Goal: Transaction & Acquisition: Purchase product/service

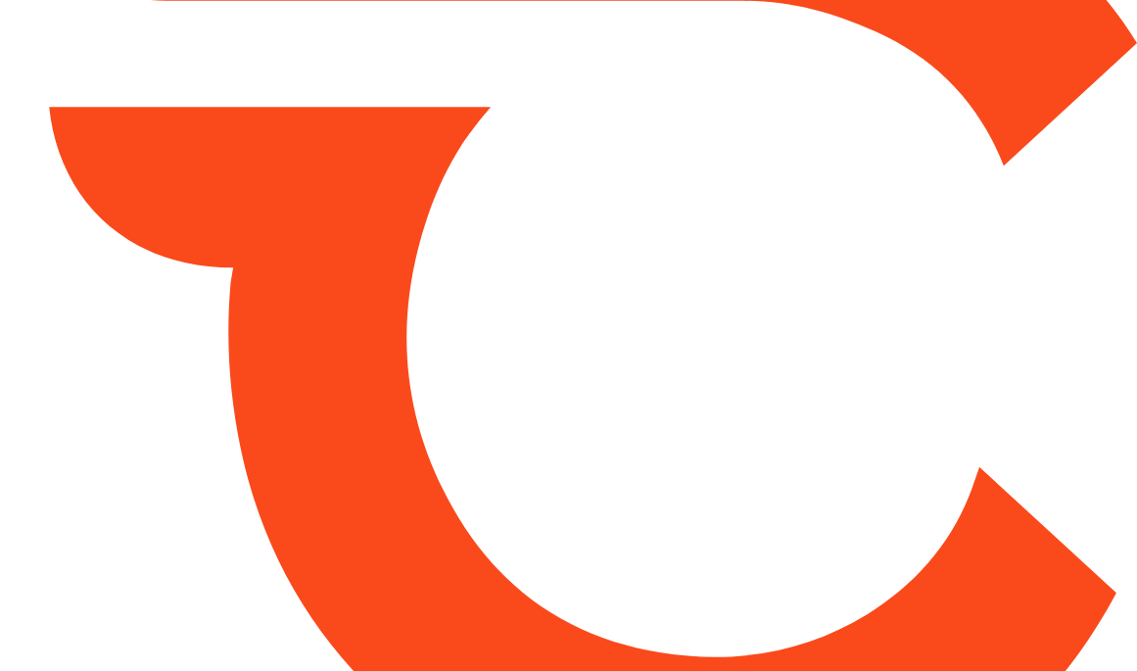
type input "*******"
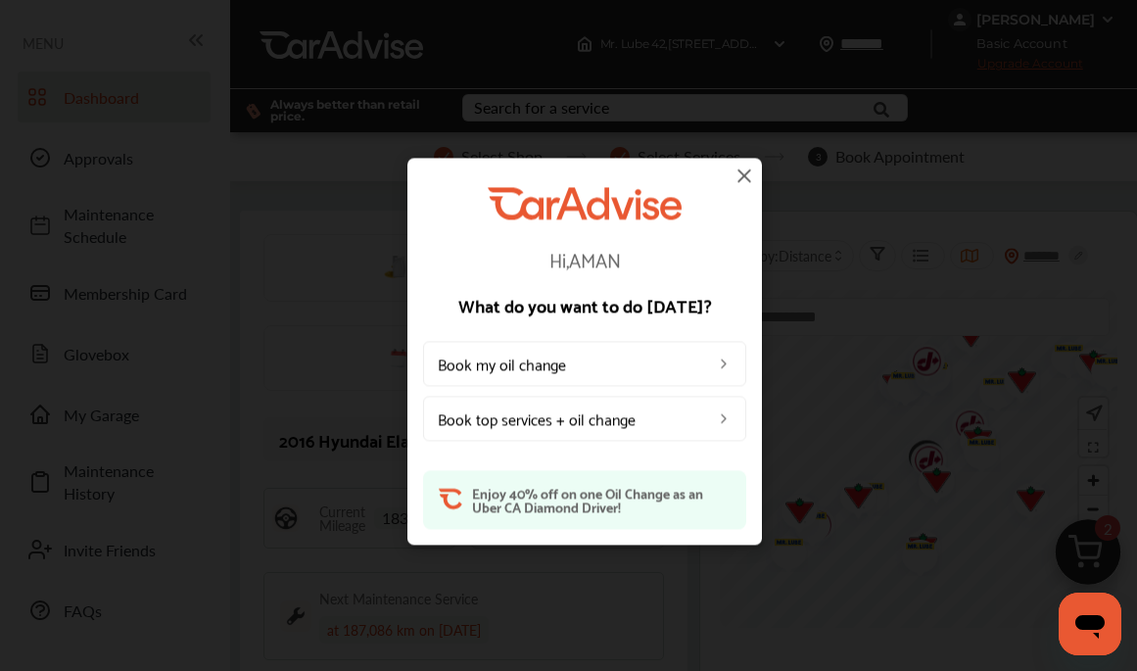
click at [745, 172] on img at bounding box center [745, 176] width 24 height 24
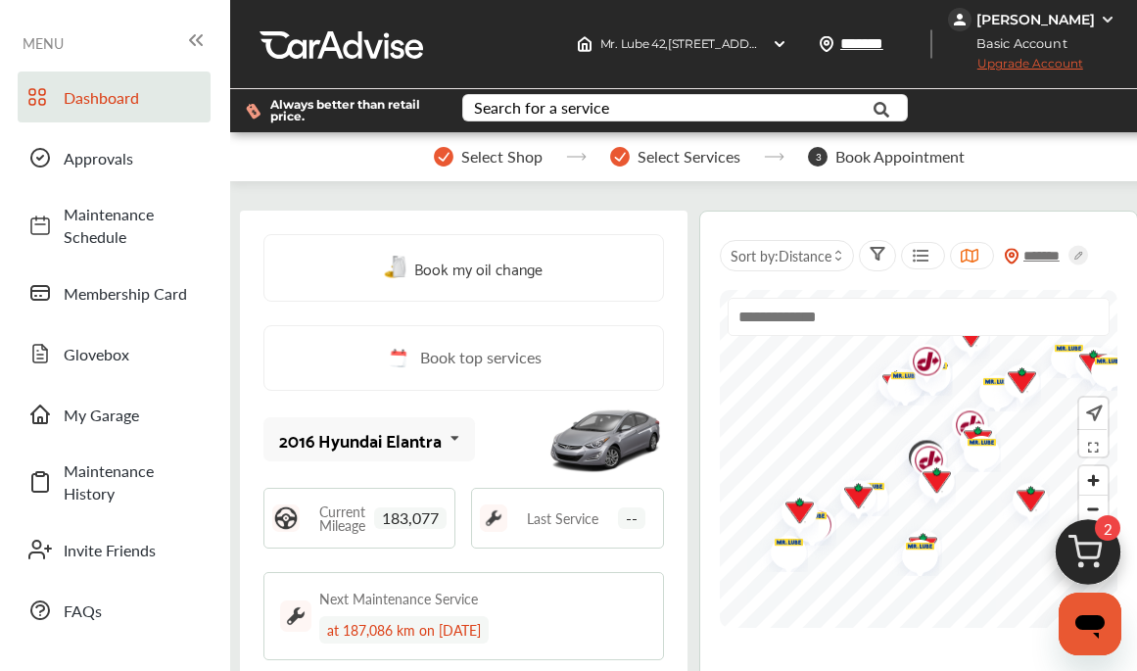
click at [1097, 562] on img at bounding box center [1088, 557] width 94 height 94
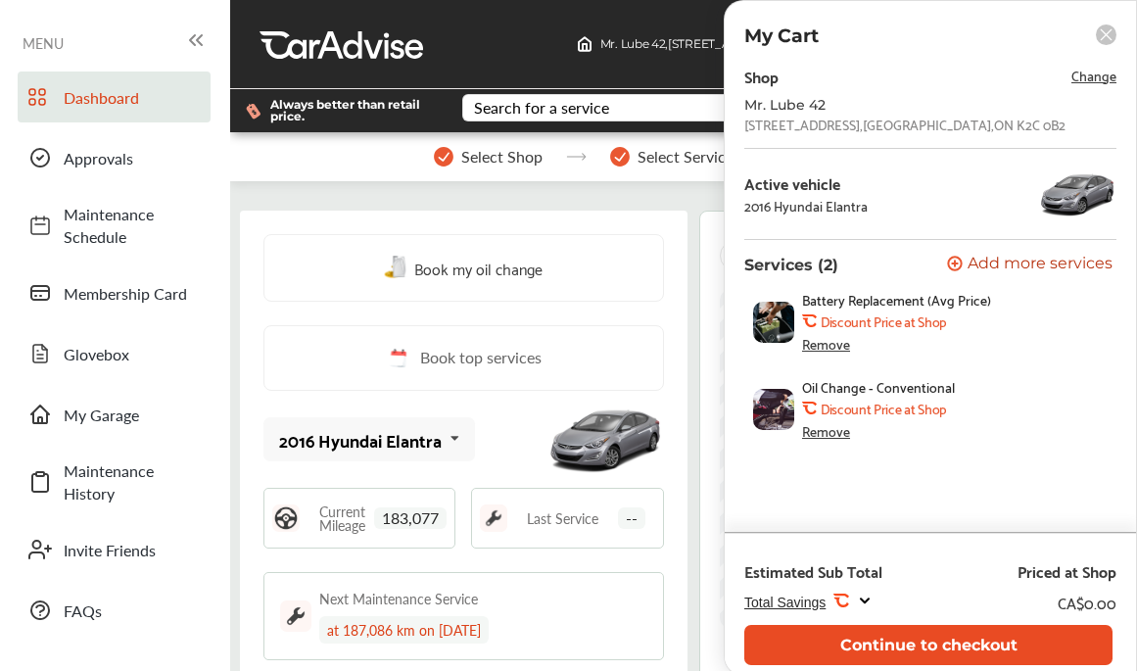
click at [945, 641] on button "Continue to checkout" at bounding box center [928, 645] width 368 height 40
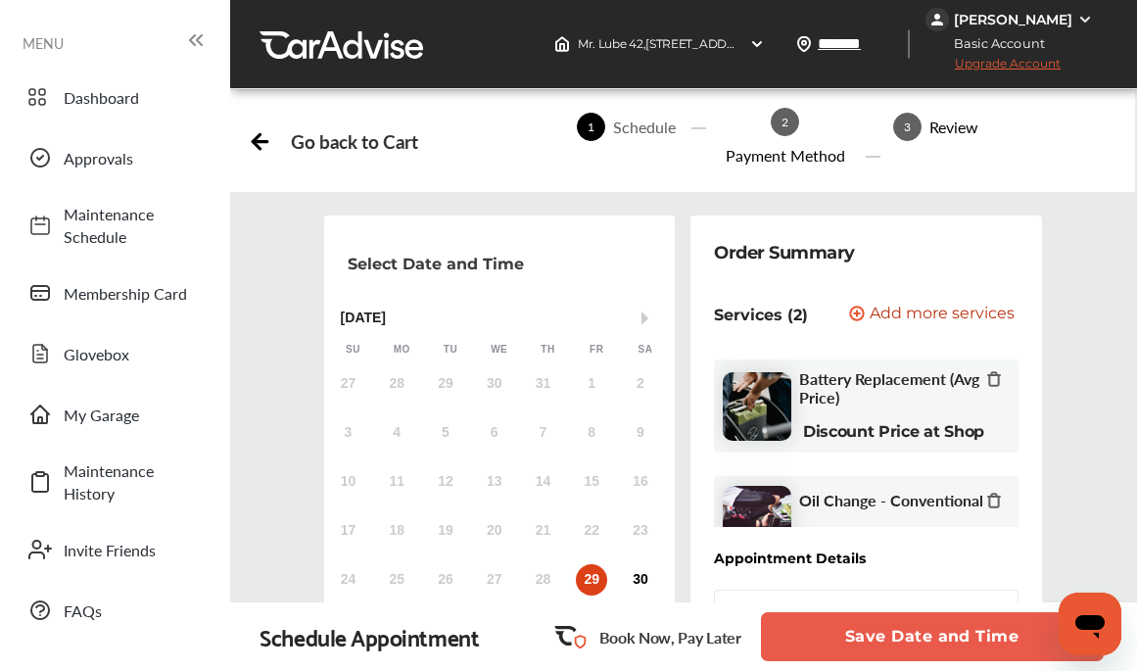
click at [945, 641] on button "Save Date and Time" at bounding box center [932, 636] width 343 height 49
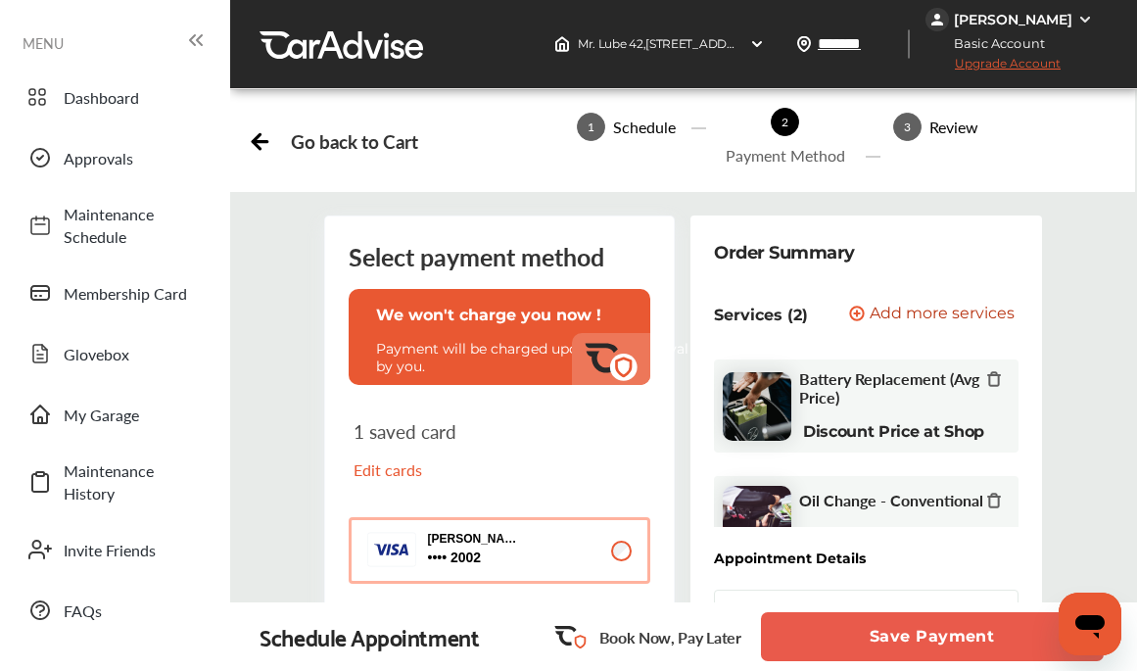
click at [886, 638] on button "Save Payment" at bounding box center [932, 636] width 343 height 49
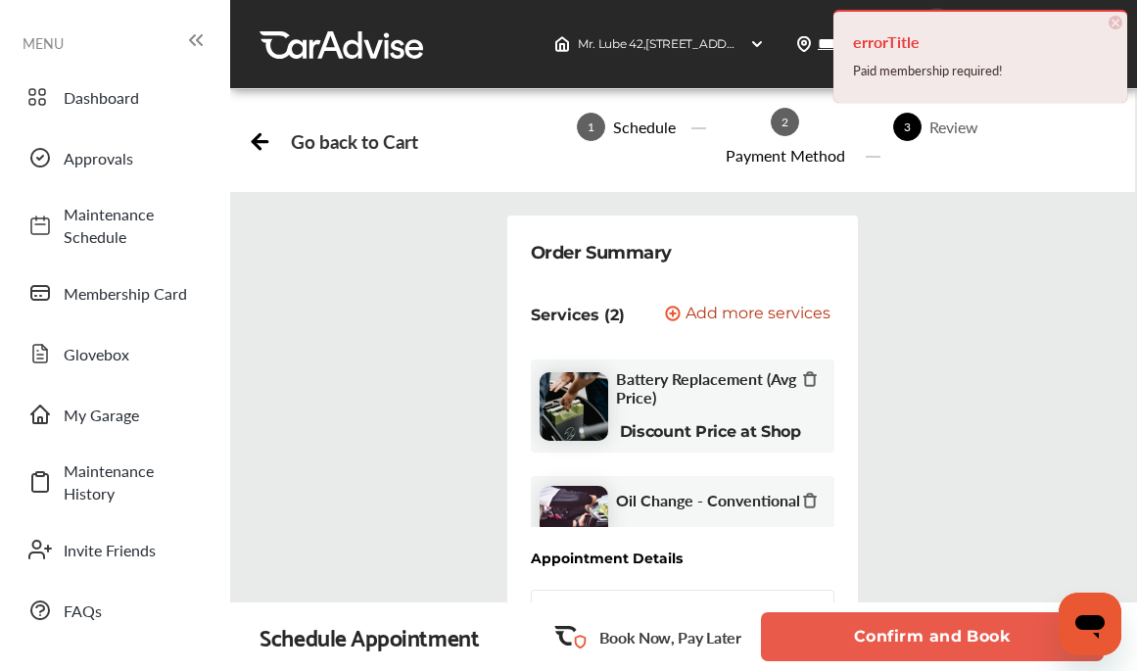
click at [1119, 20] on span "×" at bounding box center [1116, 23] width 14 height 14
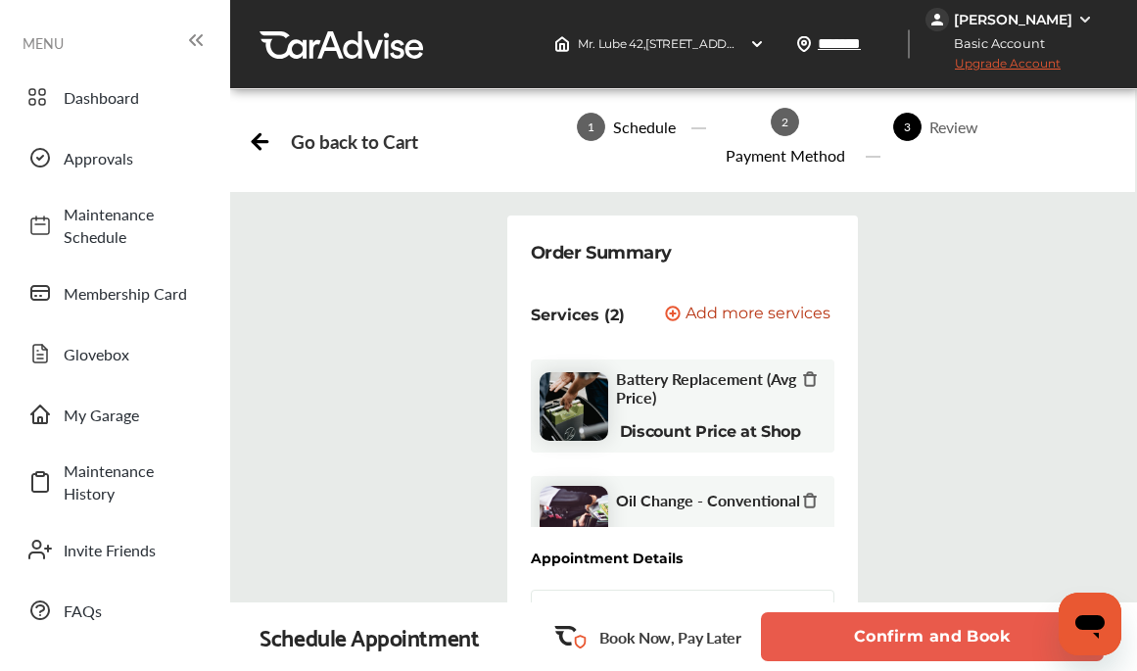
click at [1031, 64] on span "Upgrade Account" at bounding box center [992, 68] width 135 height 24
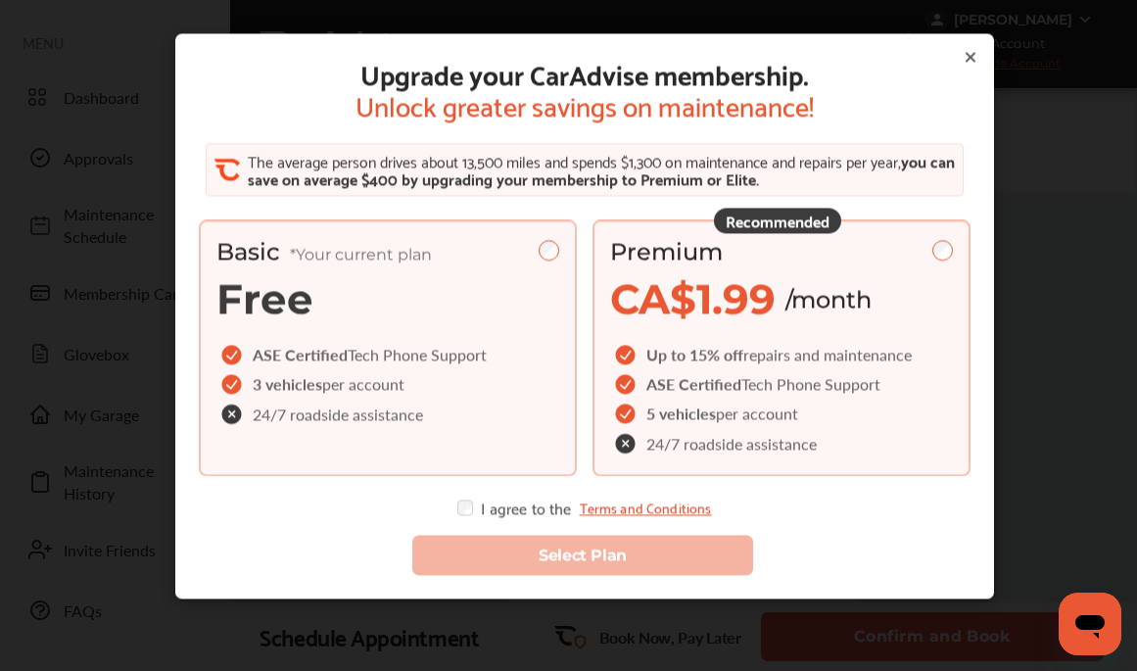
click at [750, 306] on span "CA$1.99" at bounding box center [692, 298] width 165 height 51
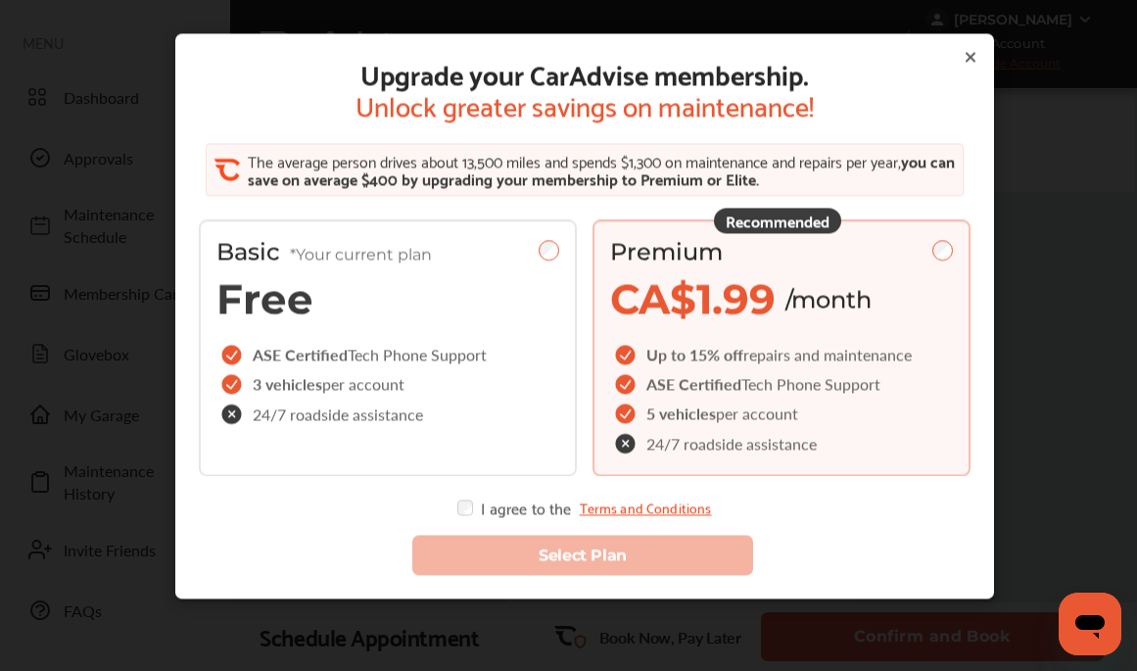
click at [963, 59] on icon at bounding box center [971, 57] width 16 height 16
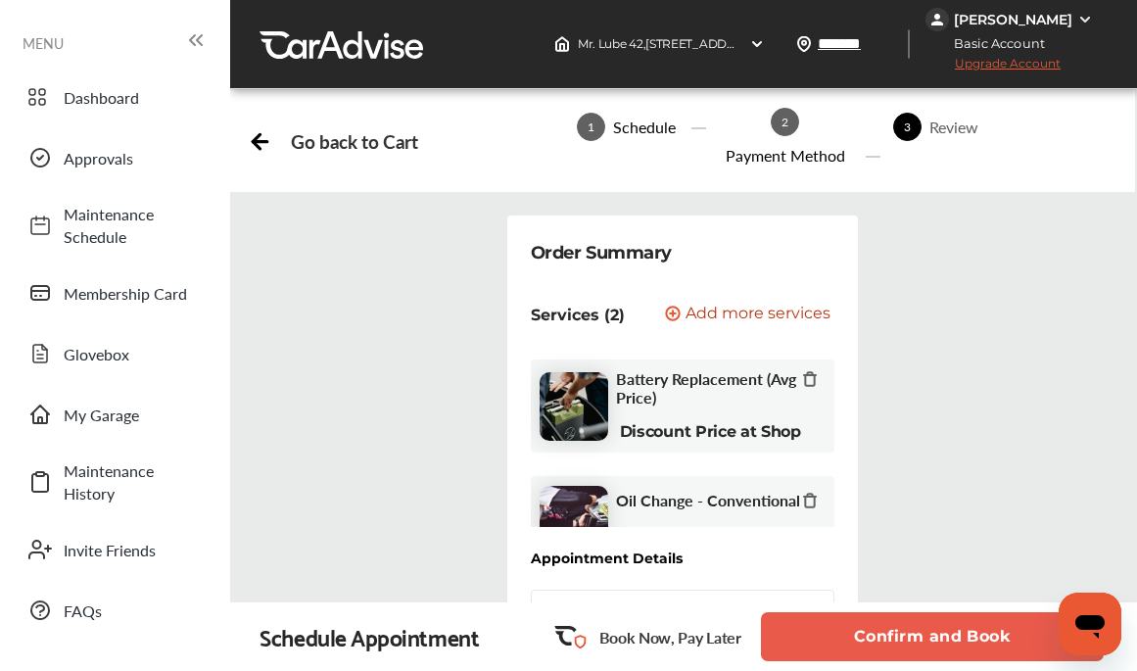
click at [1016, 58] on span "Upgrade Account" at bounding box center [992, 68] width 135 height 24
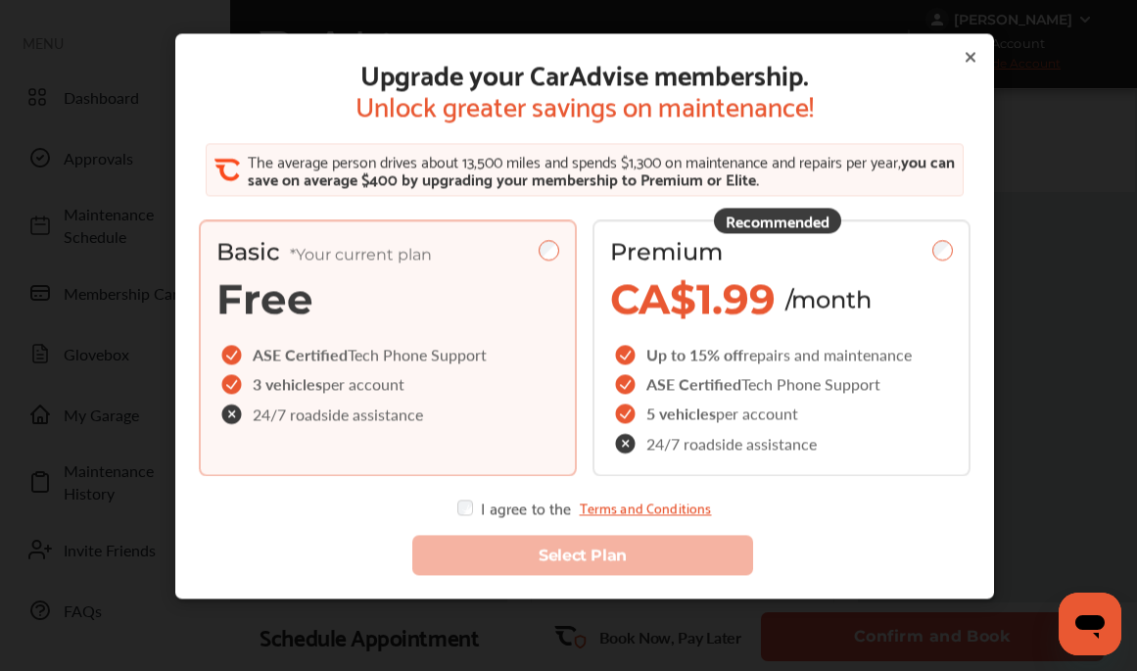
click at [967, 53] on icon at bounding box center [971, 57] width 8 height 8
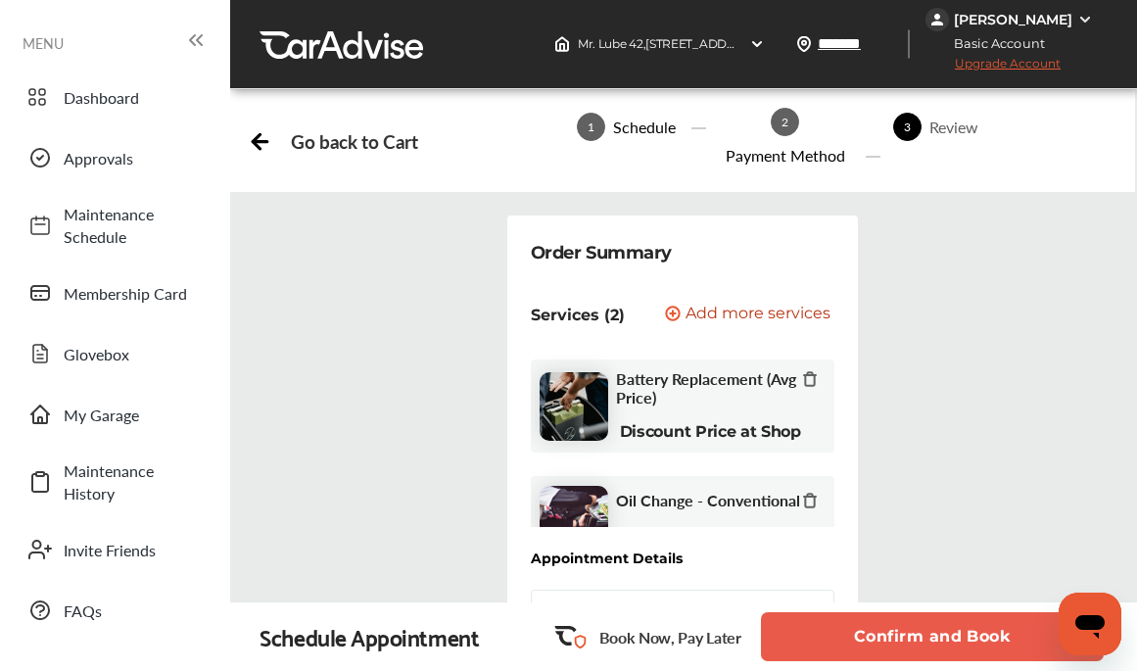
click at [1062, 22] on div "[PERSON_NAME]" at bounding box center [1013, 20] width 118 height 18
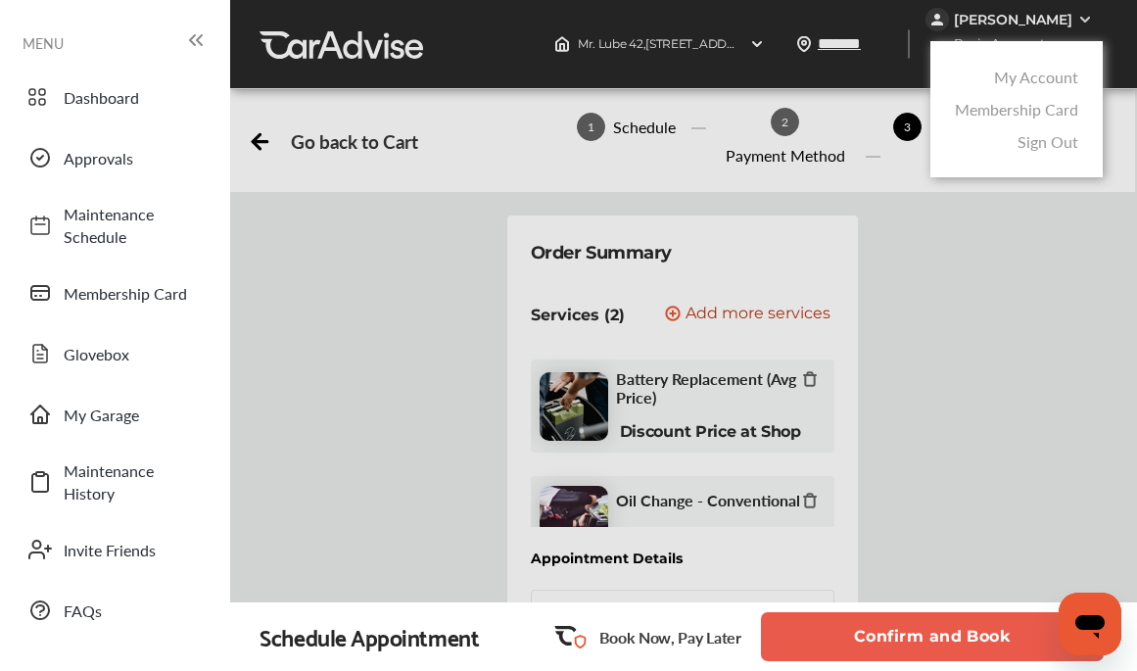
click at [1056, 84] on link "My Account" at bounding box center [1036, 77] width 84 height 23
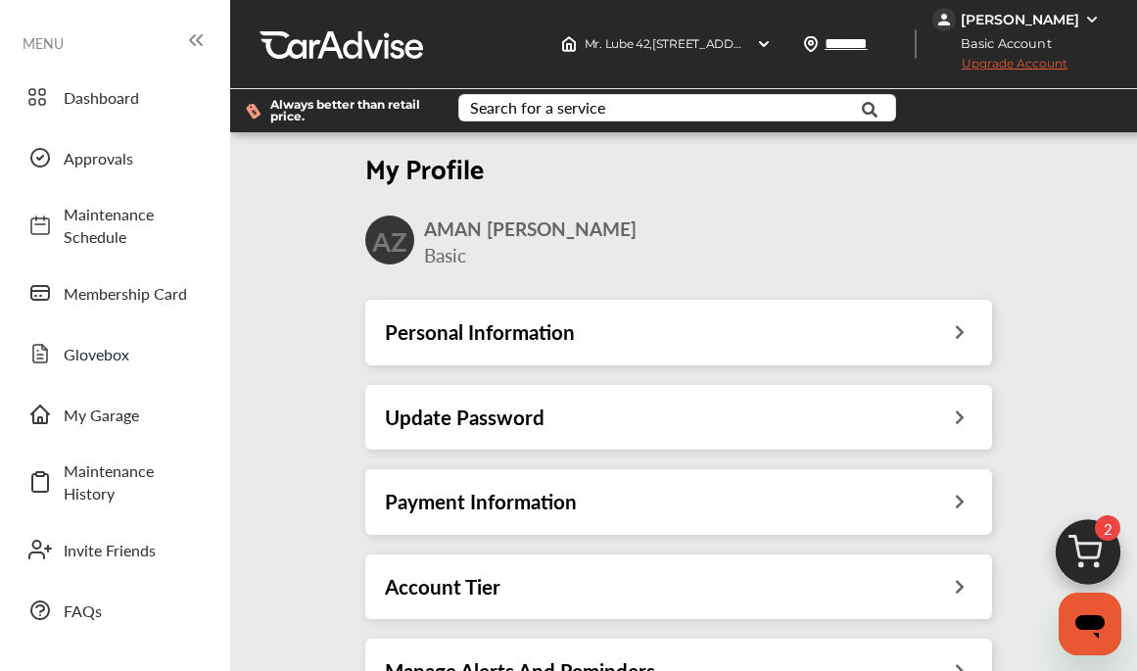
click at [922, 580] on div "Account Tier" at bounding box center [679, 586] width 588 height 25
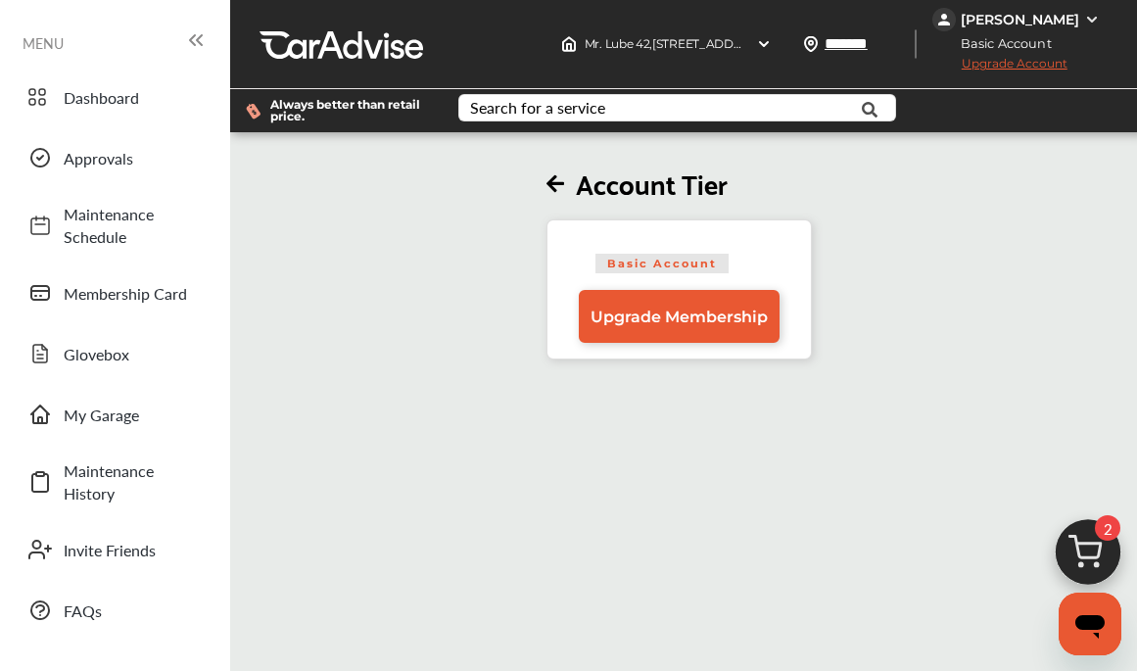
click at [1041, 14] on div "[PERSON_NAME]" at bounding box center [1020, 20] width 118 height 18
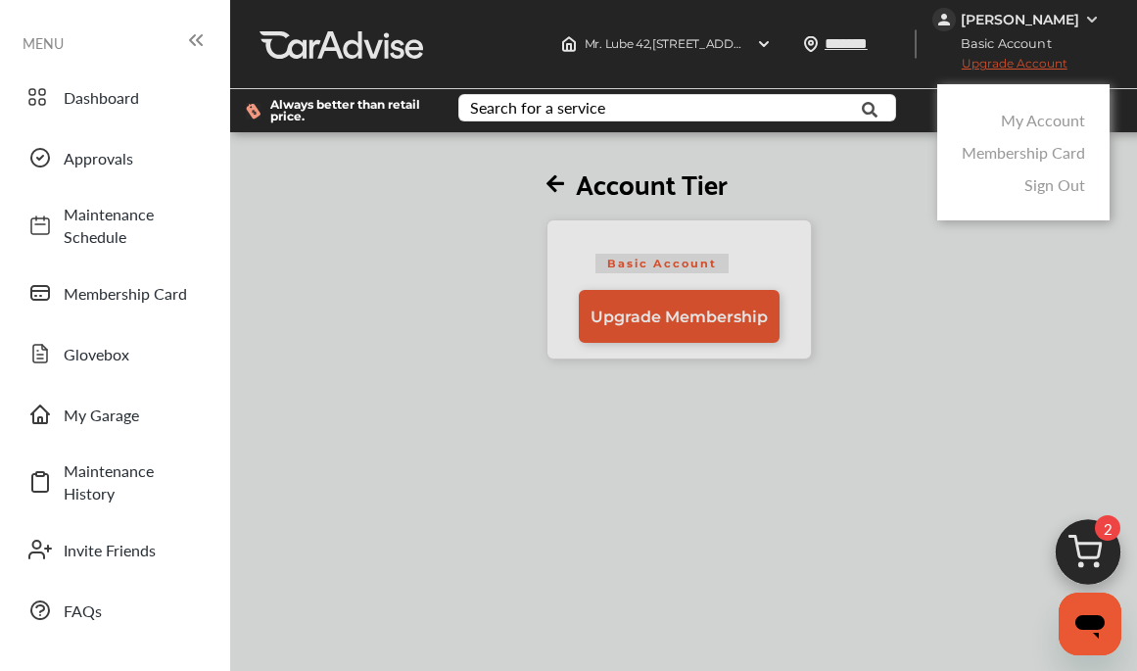
click at [1064, 123] on link "My Account" at bounding box center [1043, 120] width 84 height 23
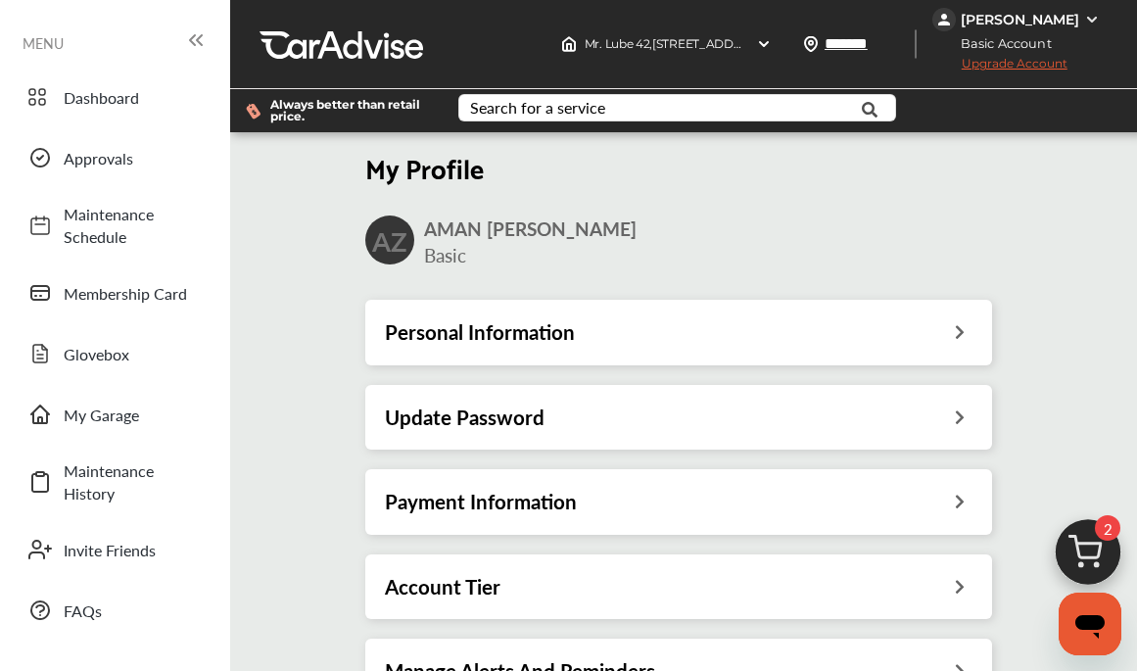
click at [700, 586] on div "Account Tier" at bounding box center [679, 586] width 588 height 25
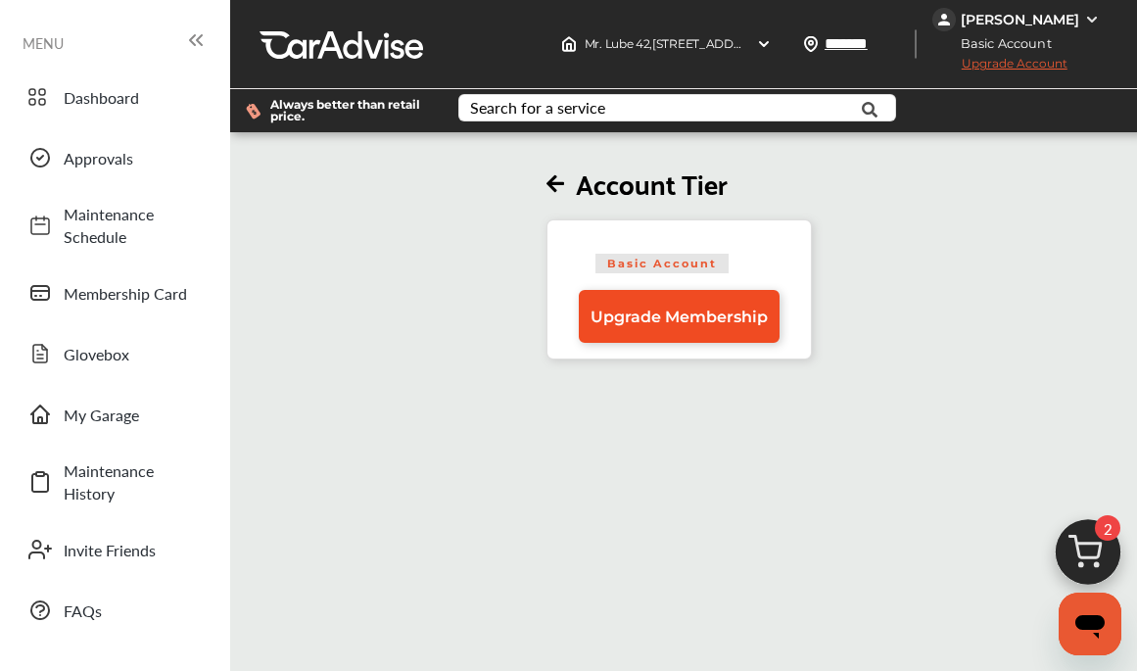
scroll to position [1, 0]
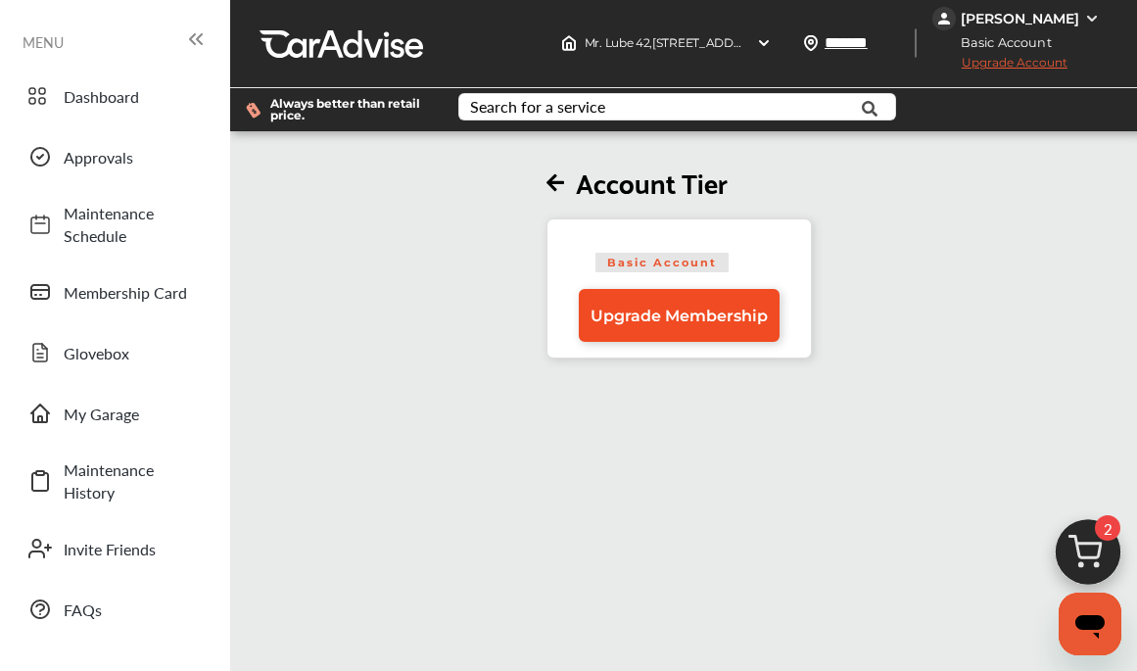
click at [694, 314] on span "Upgrade Membership" at bounding box center [679, 316] width 177 height 19
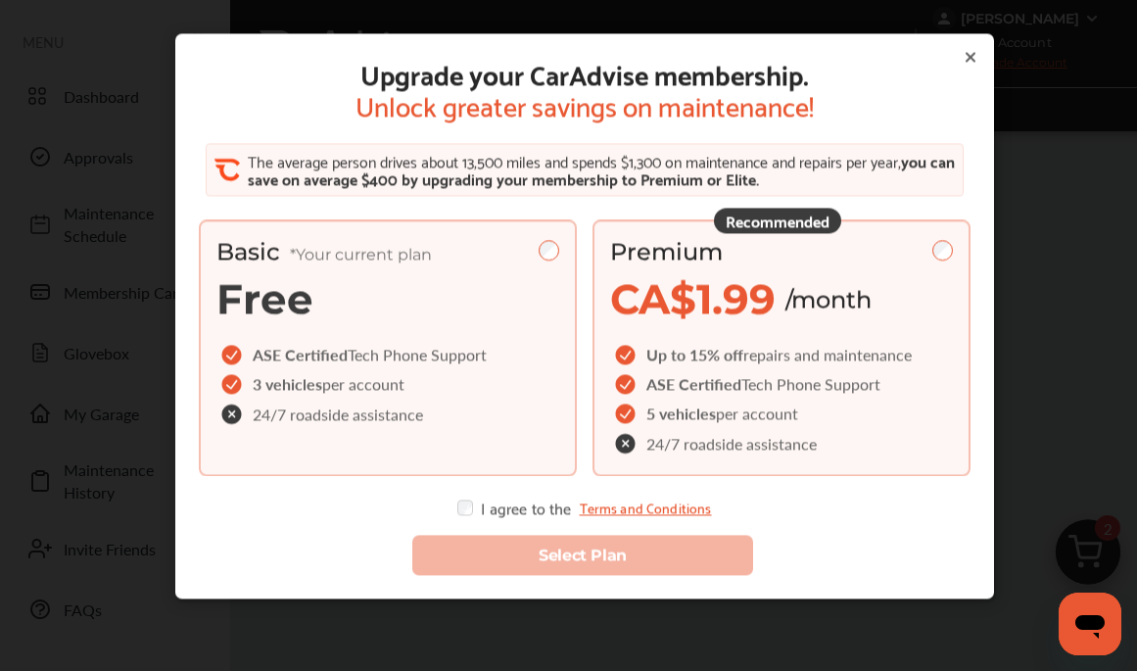
click at [771, 286] on span "CA$1.99" at bounding box center [692, 298] width 165 height 51
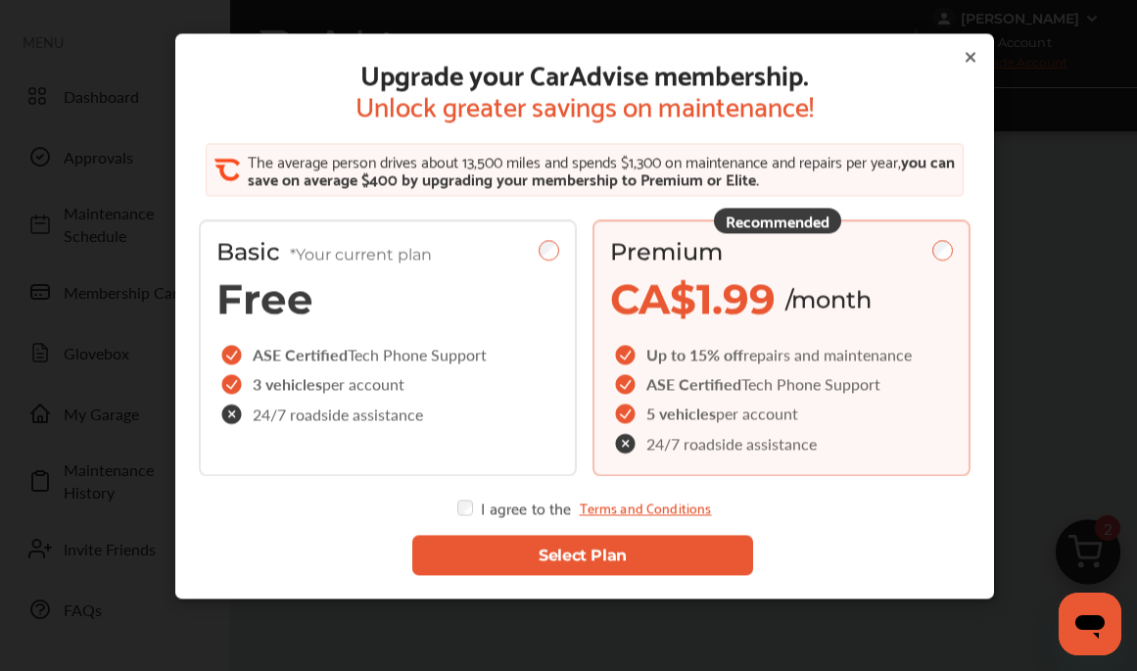
click at [523, 543] on button "Select Plan" at bounding box center [581, 555] width 341 height 40
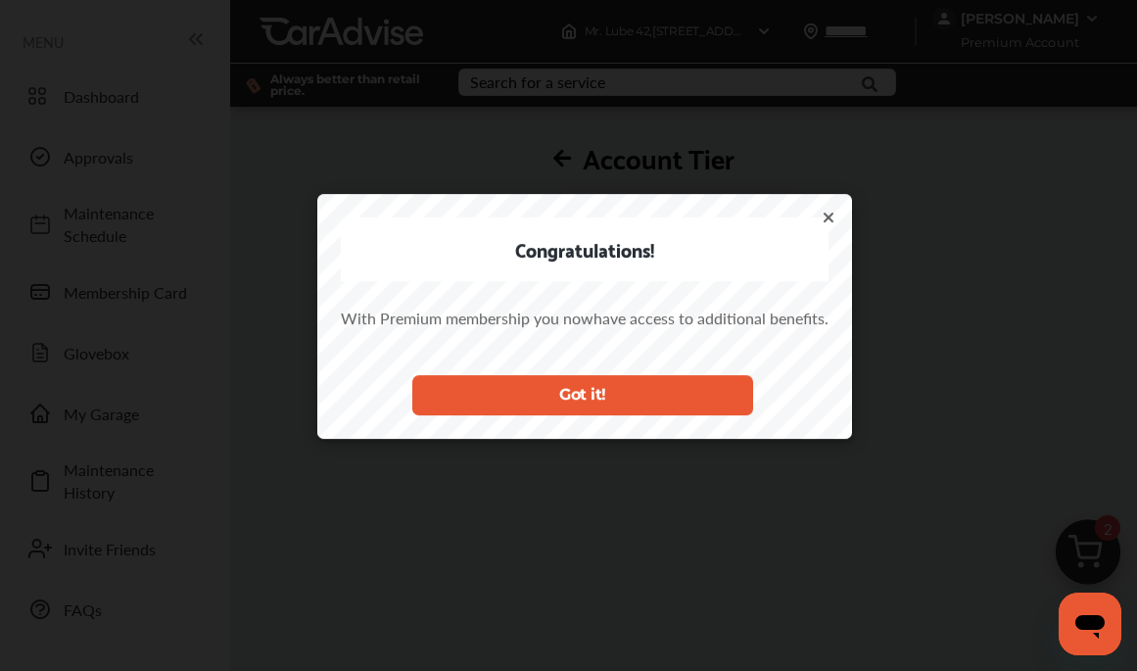
scroll to position [0, 0]
click at [652, 397] on button "Got it!" at bounding box center [581, 394] width 341 height 40
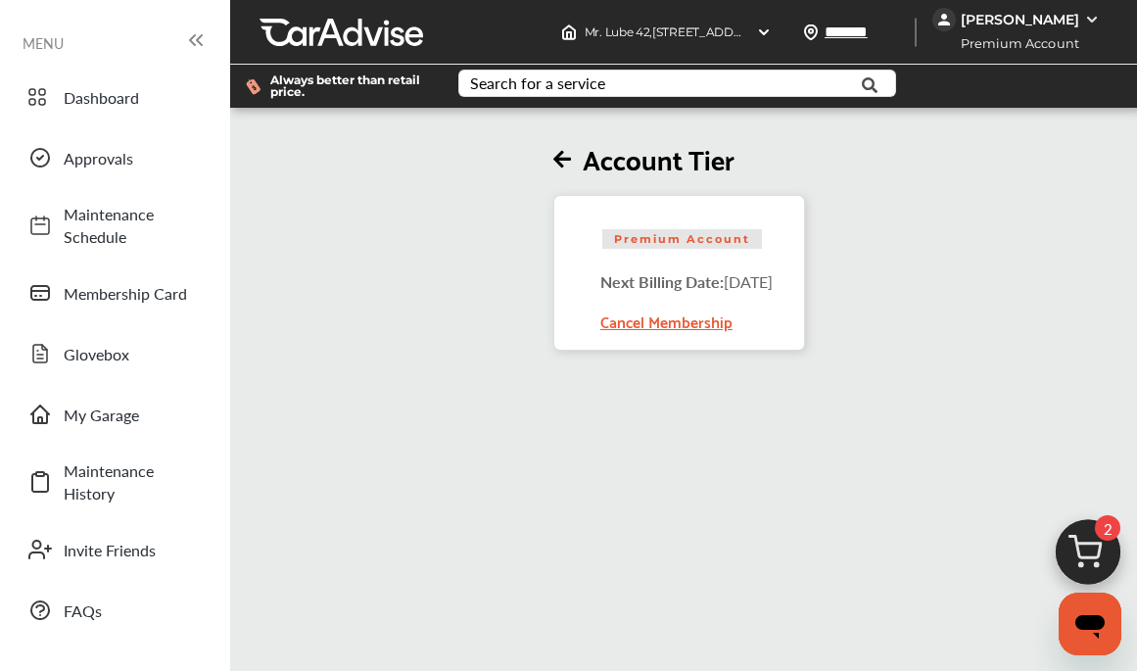
click at [1076, 15] on div "[PERSON_NAME]" at bounding box center [1020, 20] width 118 height 18
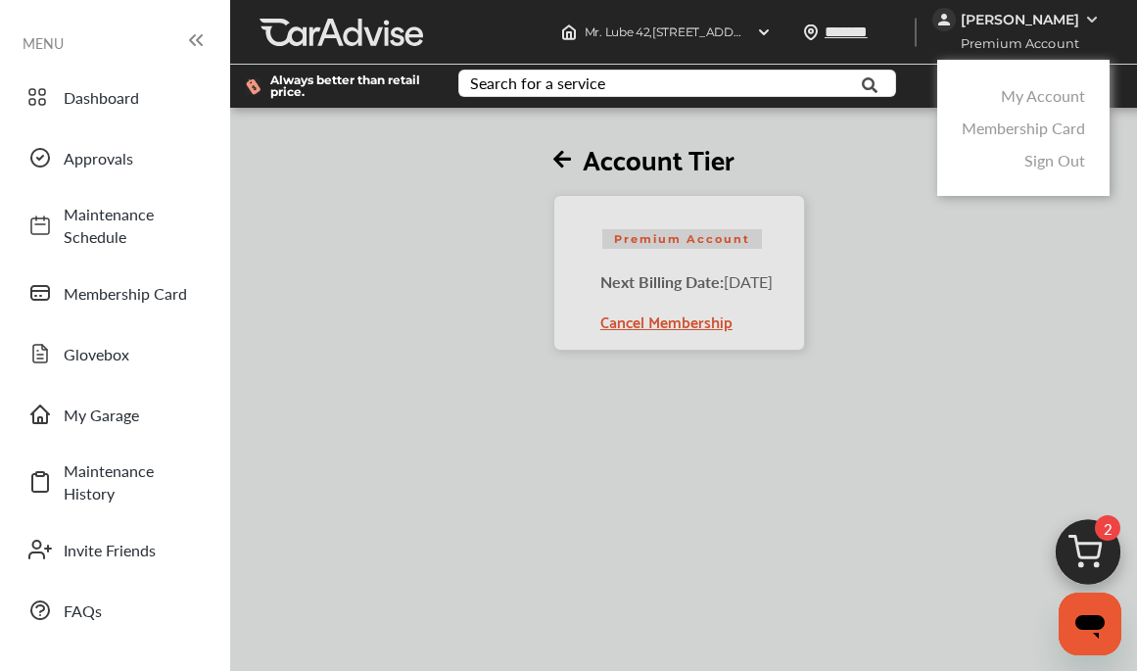
click at [1020, 96] on link "My Account" at bounding box center [1043, 95] width 84 height 23
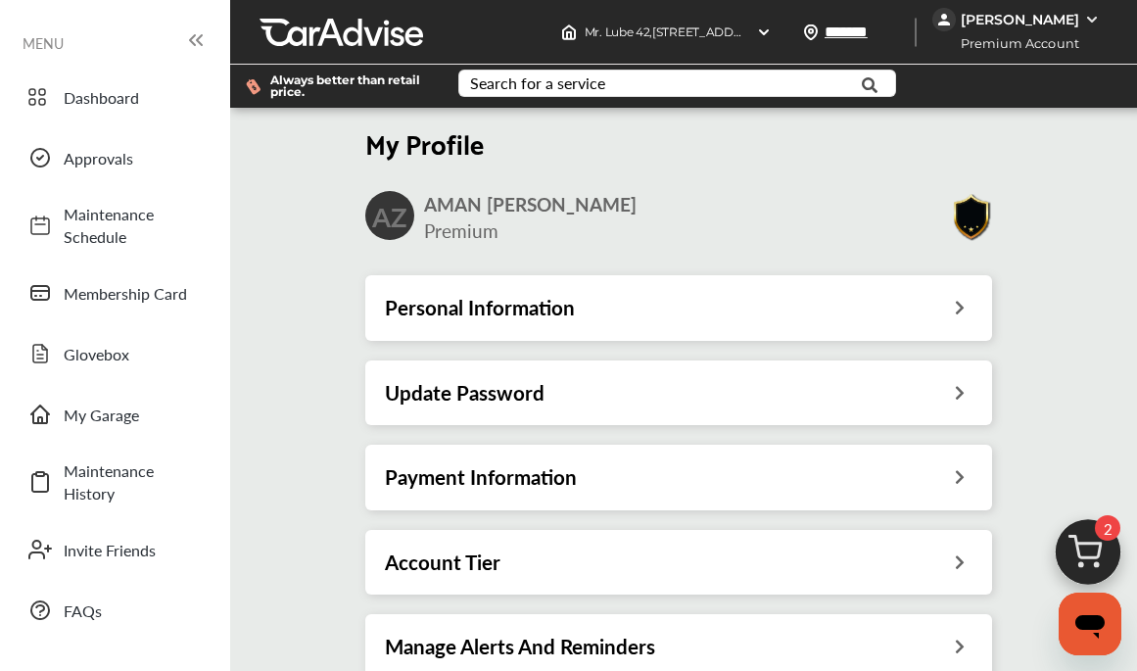
click at [1066, 525] on img at bounding box center [1088, 557] width 94 height 94
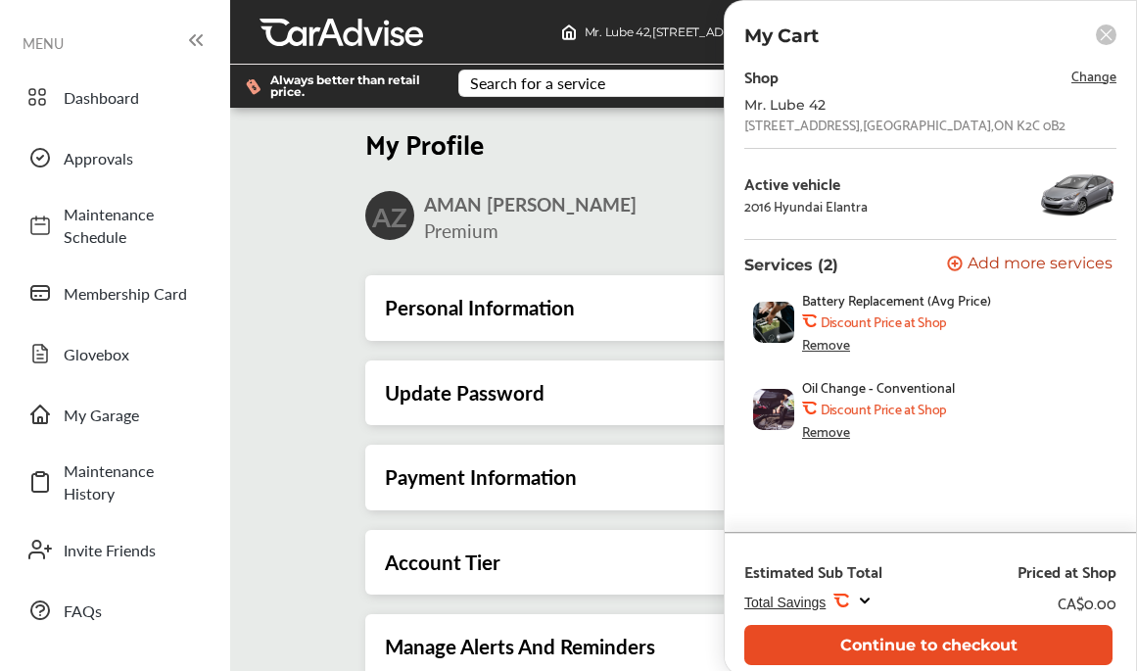
click at [915, 646] on button "Continue to checkout" at bounding box center [928, 645] width 368 height 40
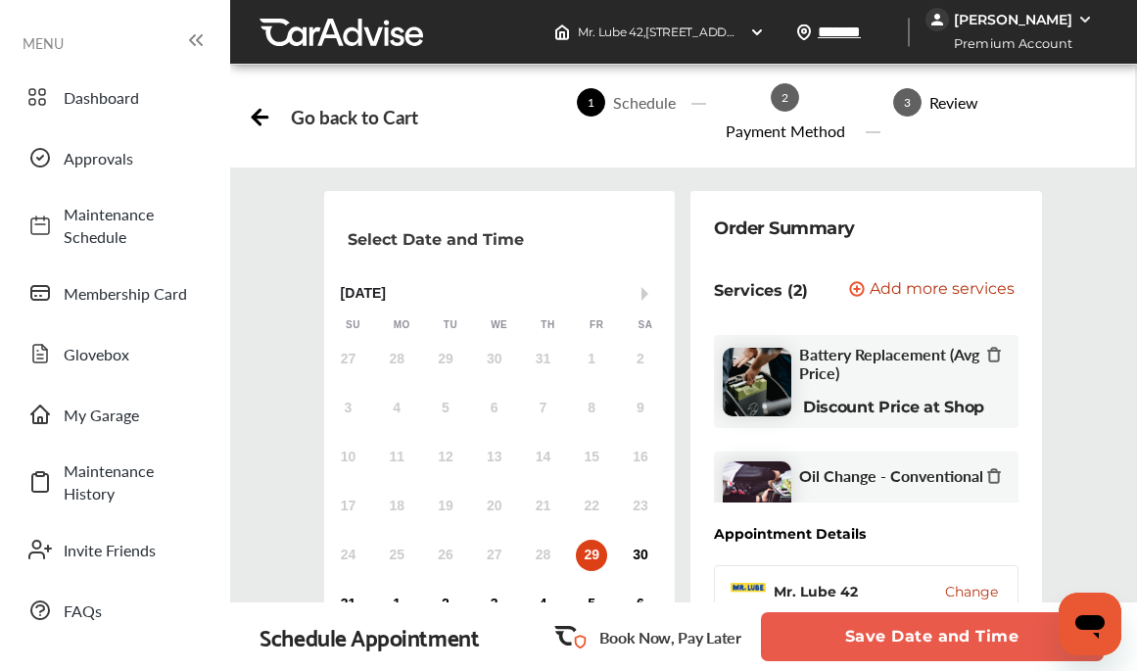
click at [915, 646] on button "Save Date and Time" at bounding box center [932, 636] width 343 height 49
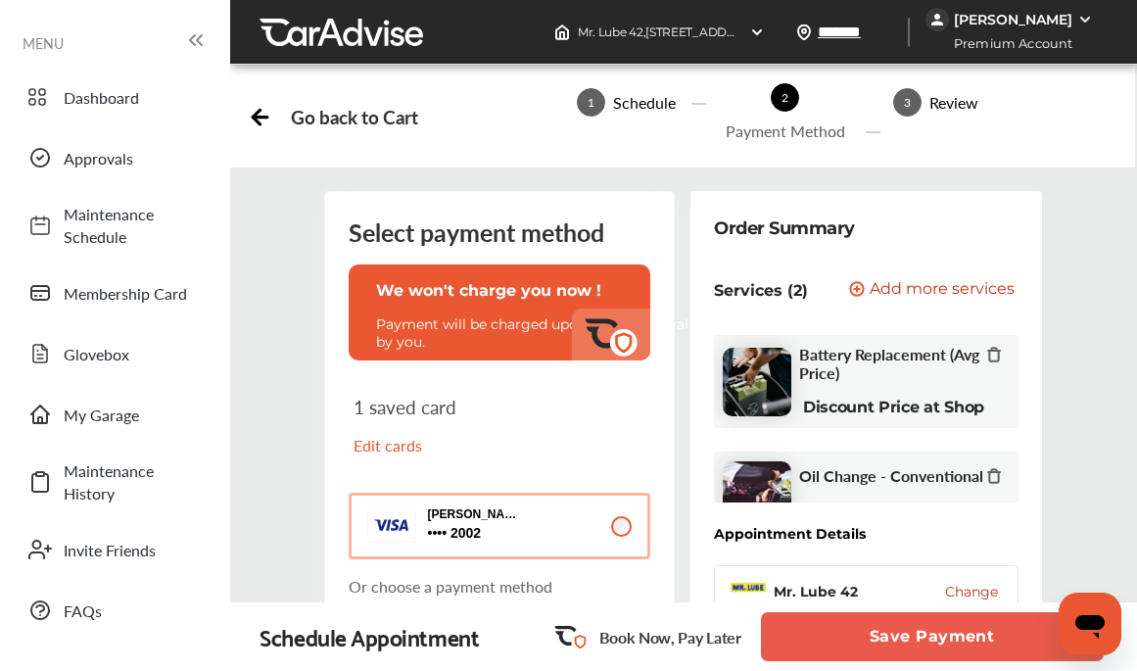
click at [915, 646] on button "Save Payment" at bounding box center [932, 636] width 343 height 49
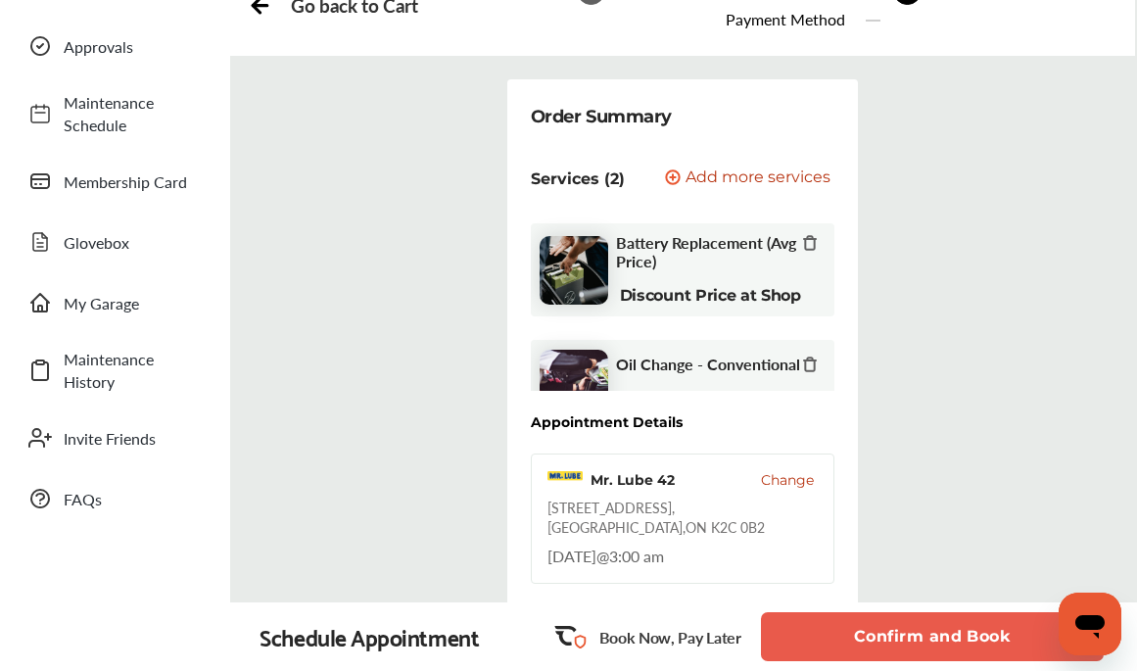
scroll to position [257, 0]
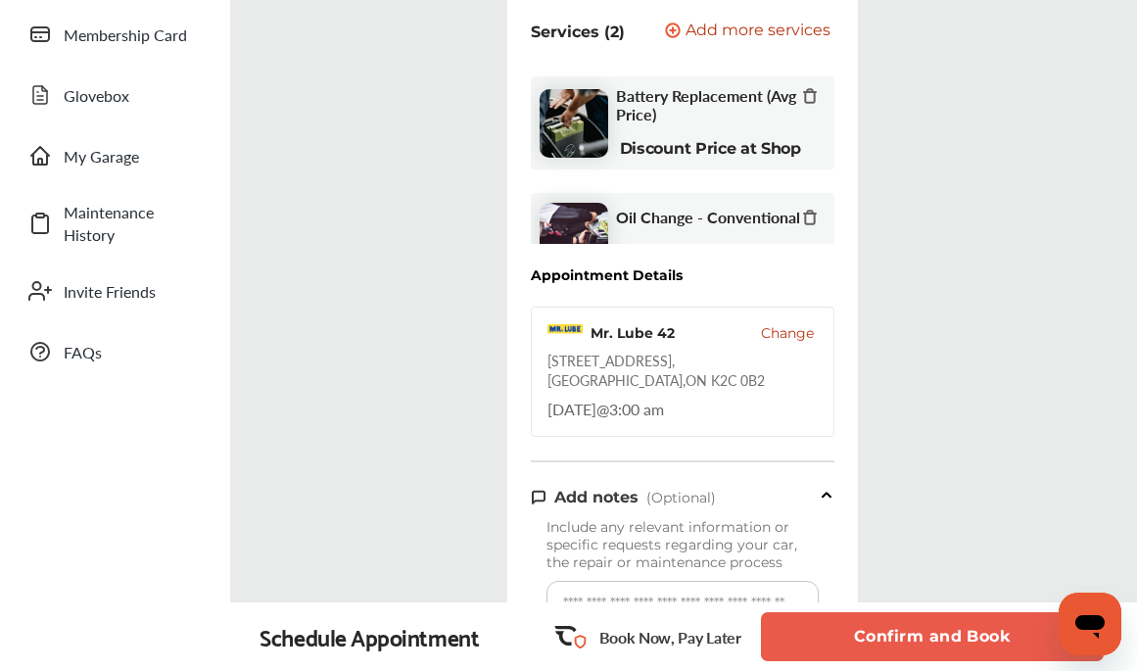
click at [878, 642] on button "Confirm and Book" at bounding box center [932, 636] width 343 height 49
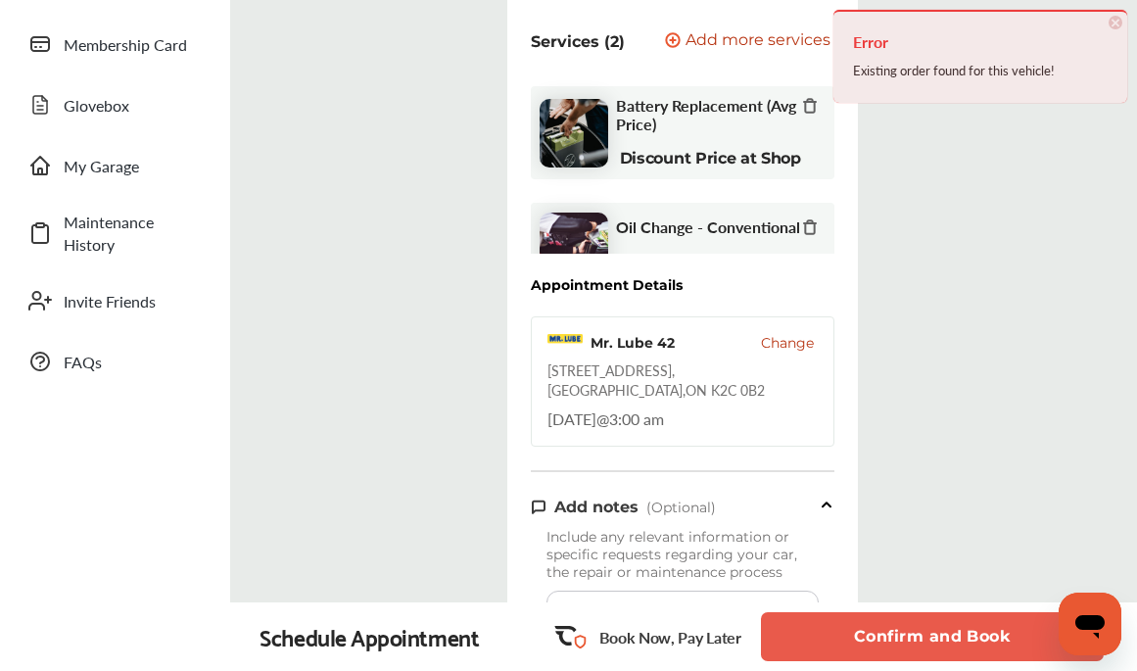
click at [892, 633] on button "Confirm and Book" at bounding box center [932, 636] width 343 height 49
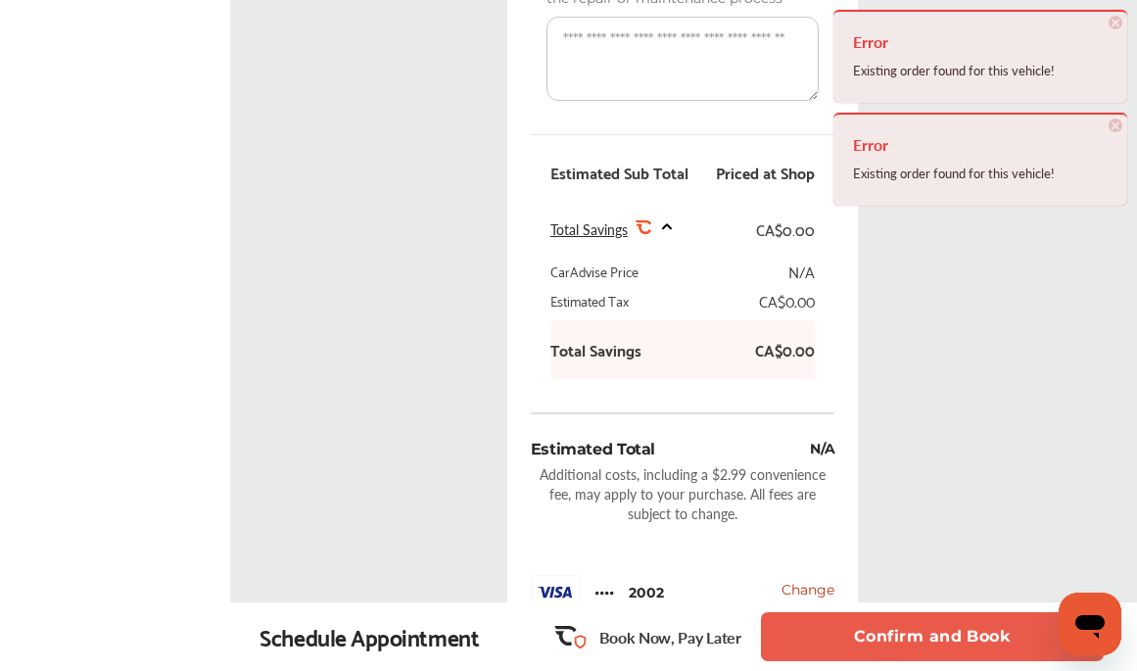
scroll to position [874, 0]
